Goal: Information Seeking & Learning: Learn about a topic

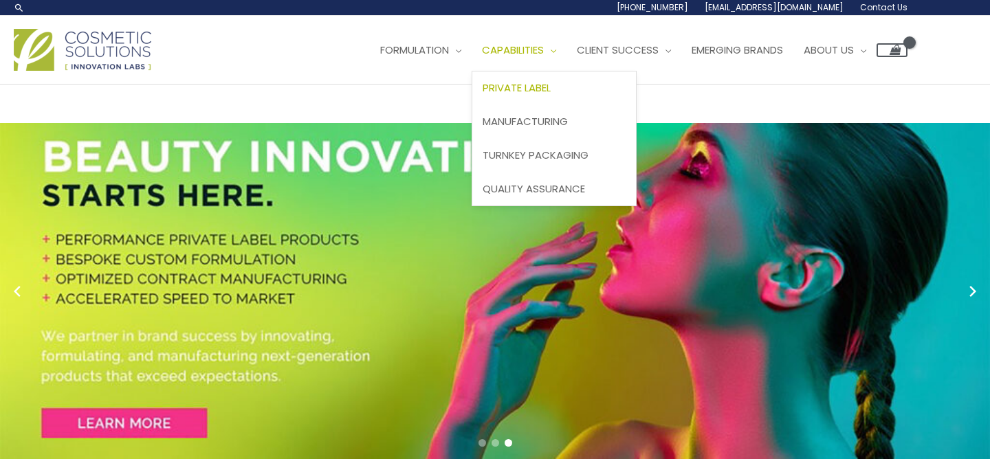
click at [537, 87] on span "Private Label" at bounding box center [516, 87] width 68 height 14
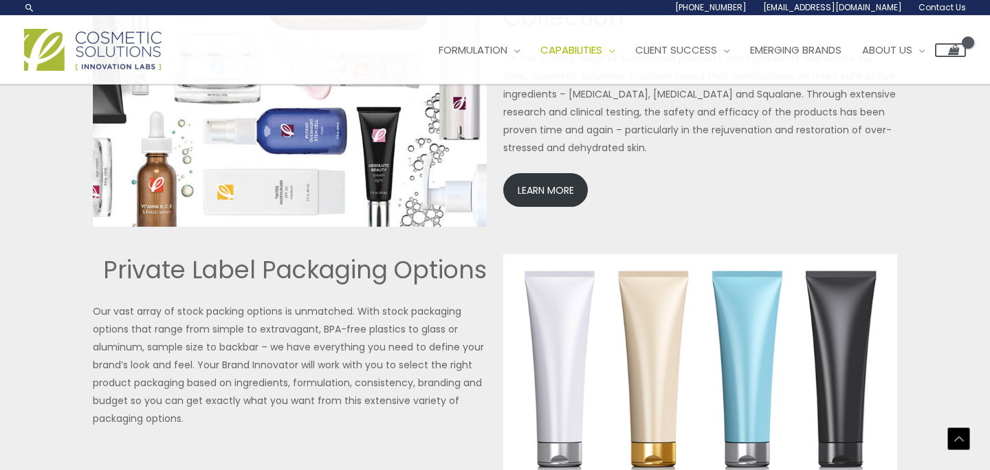
scroll to position [2984, 0]
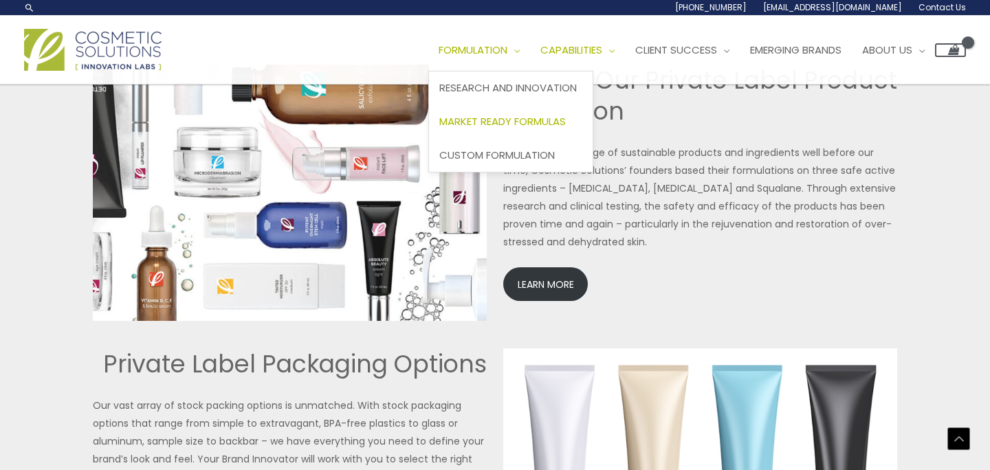
click at [508, 119] on span "Market Ready Formulas" at bounding box center [502, 121] width 126 height 14
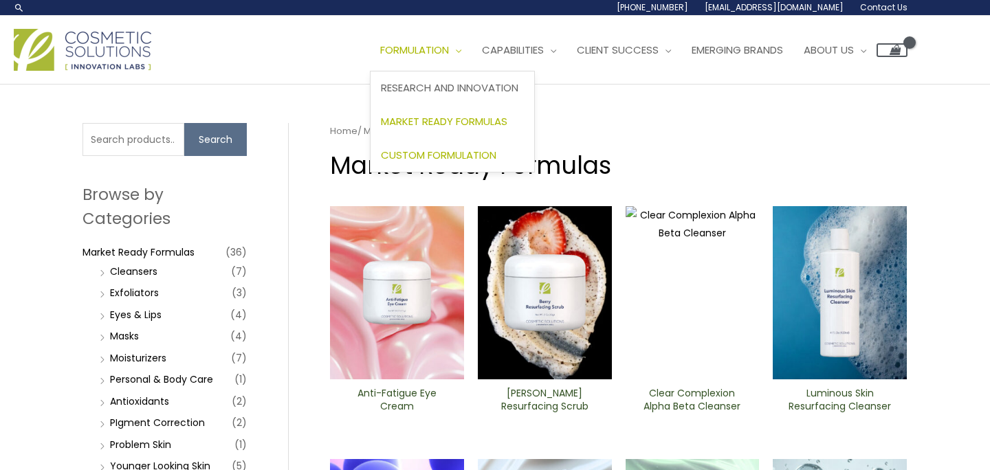
click at [447, 144] on link "Custom Formulation" at bounding box center [452, 155] width 164 height 34
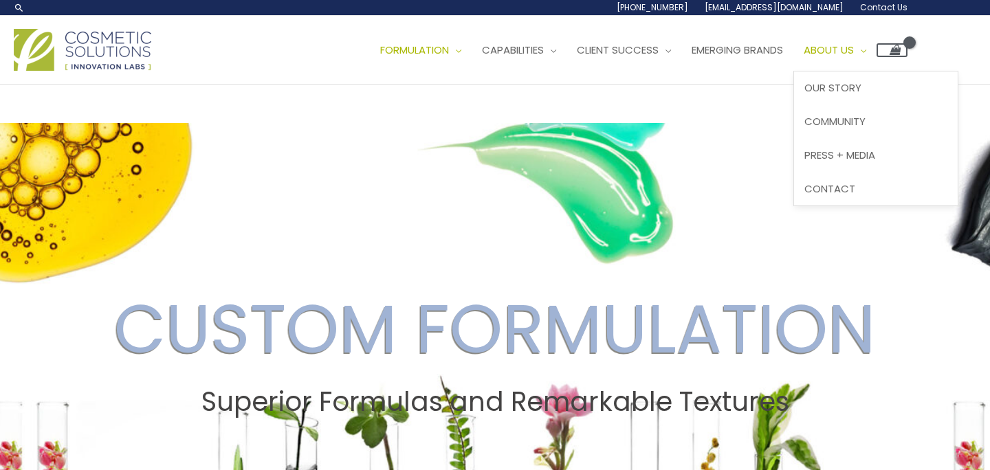
click at [854, 47] on span "About Us" at bounding box center [828, 50] width 50 height 14
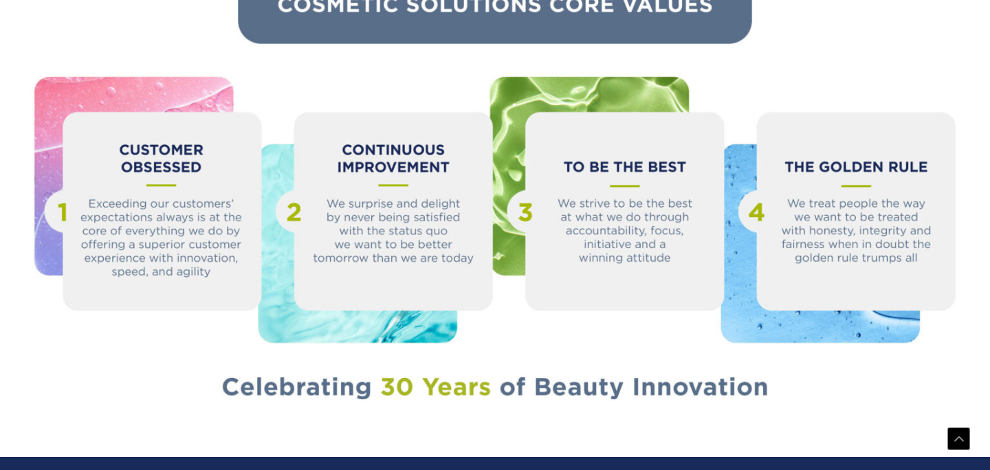
scroll to position [1545, 0]
